Goal: Task Accomplishment & Management: Use online tool/utility

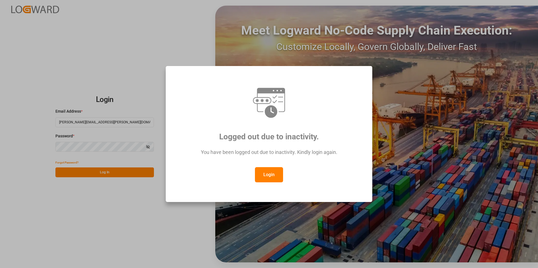
click at [270, 174] on button "Login" at bounding box center [269, 174] width 28 height 15
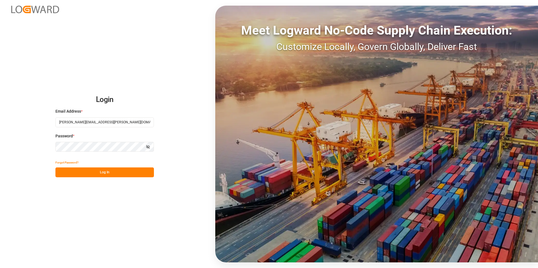
click at [91, 170] on button "Log In" at bounding box center [104, 173] width 98 height 10
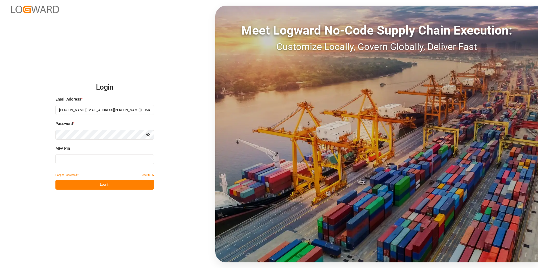
click at [83, 160] on input at bounding box center [104, 159] width 98 height 10
type input "069478"
click at [103, 184] on button "Log In" at bounding box center [104, 185] width 98 height 10
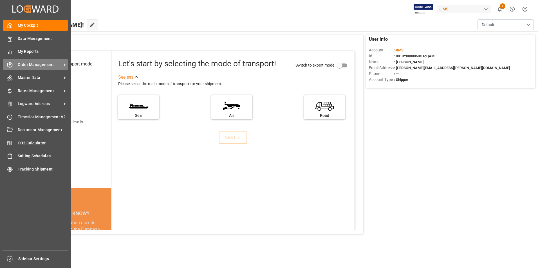
click at [28, 66] on span "Order Management" at bounding box center [40, 65] width 44 height 6
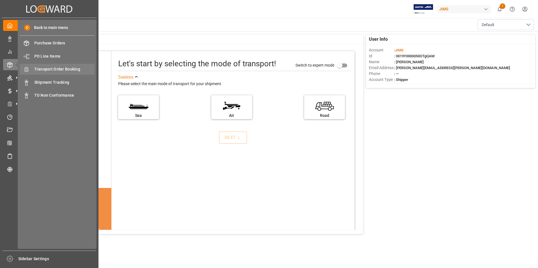
click at [47, 68] on span "Transport Order Booking" at bounding box center [64, 69] width 60 height 6
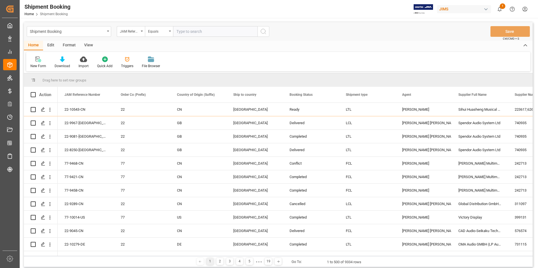
click at [200, 33] on input "text" at bounding box center [215, 31] width 84 height 11
paste input "77-10534-[GEOGRAPHIC_DATA]"
type input "77-10534-[GEOGRAPHIC_DATA]"
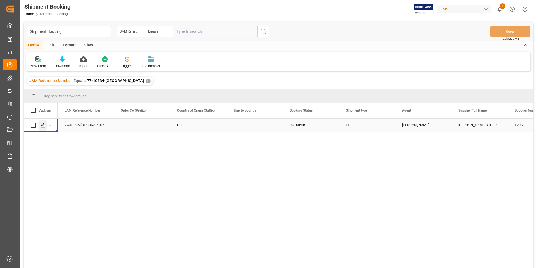
click at [44, 124] on icon "Press SPACE to select this row." at bounding box center [43, 125] width 5 height 5
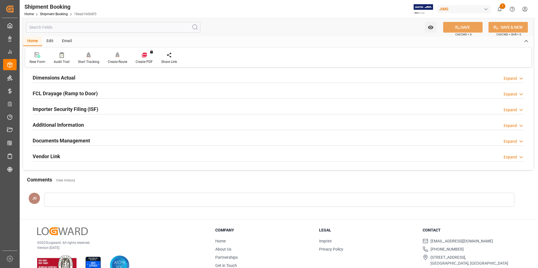
scroll to position [154, 0]
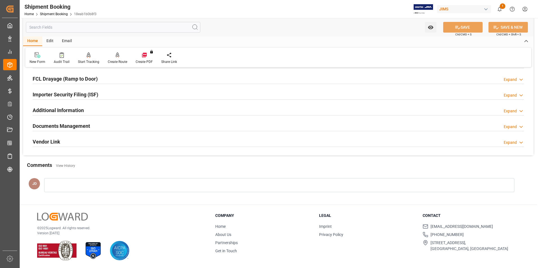
click at [72, 124] on h2 "Documents Management" at bounding box center [61, 126] width 57 height 8
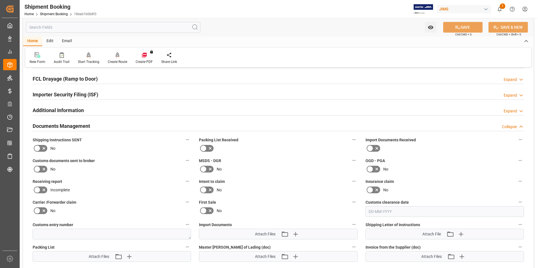
click at [372, 146] on icon at bounding box center [369, 148] width 7 height 7
click at [0, 0] on input "checkbox" at bounding box center [0, 0] width 0 height 0
click at [206, 148] on icon at bounding box center [203, 148] width 7 height 7
click at [0, 0] on input "checkbox" at bounding box center [0, 0] width 0 height 0
click at [41, 169] on icon at bounding box center [44, 169] width 7 height 7
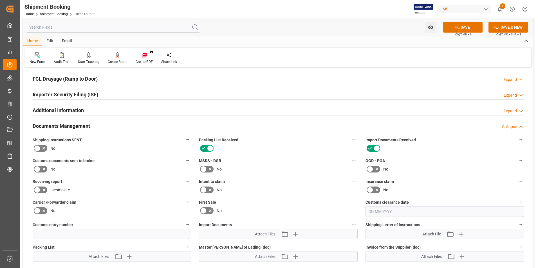
click at [0, 0] on input "checkbox" at bounding box center [0, 0] width 0 height 0
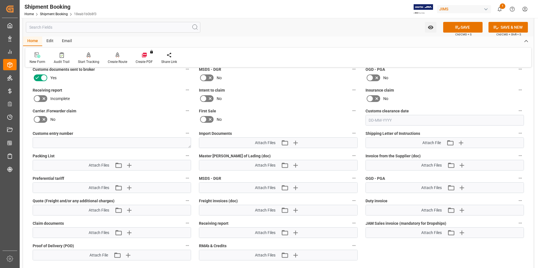
scroll to position [266, 0]
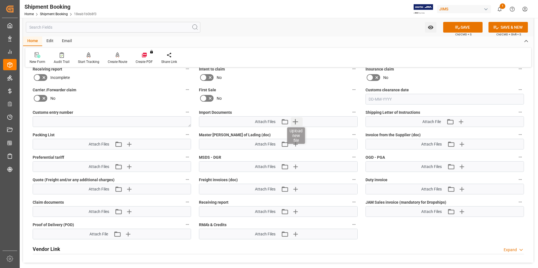
click at [296, 120] on icon "button" at bounding box center [295, 121] width 9 height 9
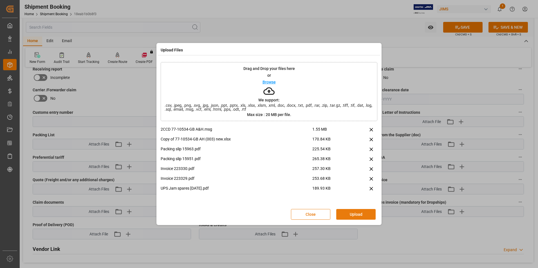
click at [358, 216] on button "Upload" at bounding box center [355, 214] width 39 height 11
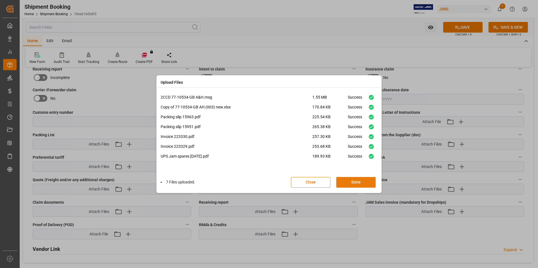
click at [354, 182] on button "Done" at bounding box center [355, 182] width 39 height 11
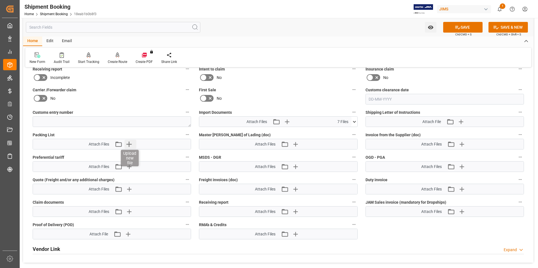
click at [128, 145] on icon "button" at bounding box center [128, 144] width 9 height 9
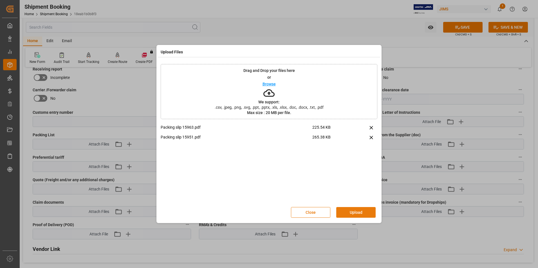
click at [354, 212] on button "Upload" at bounding box center [355, 212] width 39 height 11
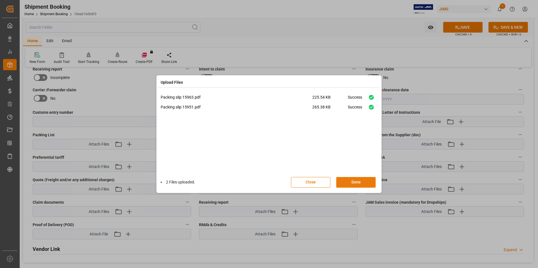
click at [346, 182] on button "Done" at bounding box center [355, 182] width 39 height 11
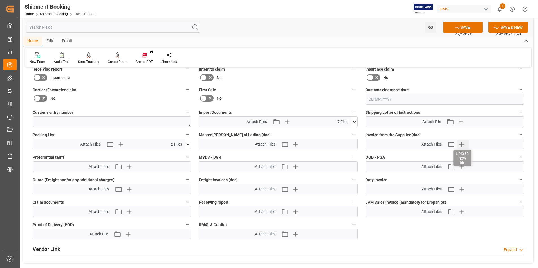
click at [463, 141] on icon "button" at bounding box center [461, 144] width 9 height 9
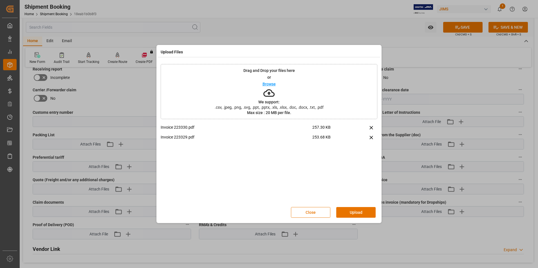
click at [357, 213] on button "Upload" at bounding box center [355, 212] width 39 height 11
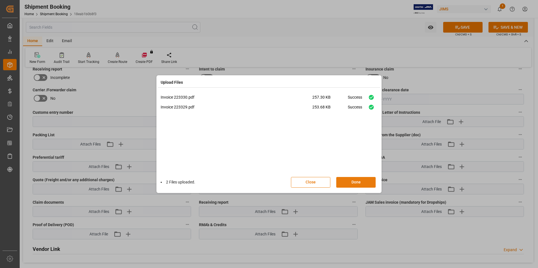
click at [351, 185] on button "Done" at bounding box center [355, 182] width 39 height 11
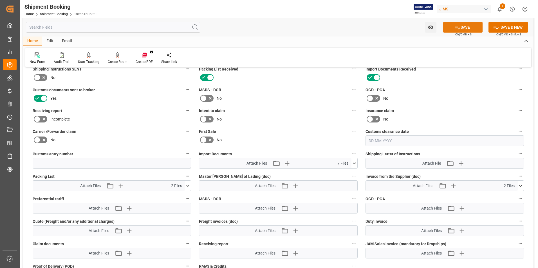
scroll to position [210, 0]
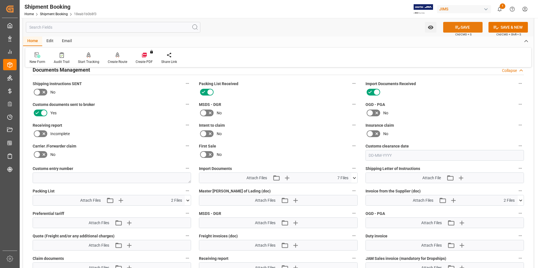
click at [464, 27] on button "SAVE" at bounding box center [462, 27] width 39 height 11
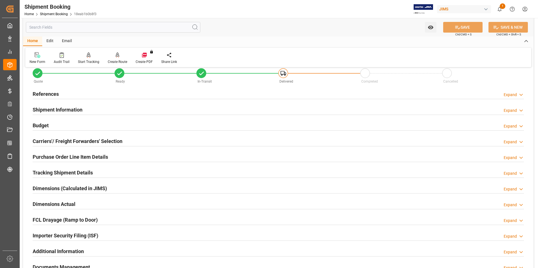
scroll to position [13, 0]
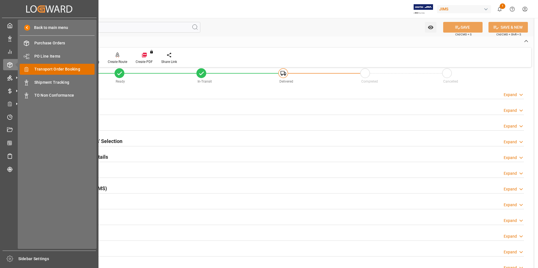
click at [53, 67] on span "Transport Order Booking" at bounding box center [64, 69] width 60 height 6
